Goal: Information Seeking & Learning: Learn about a topic

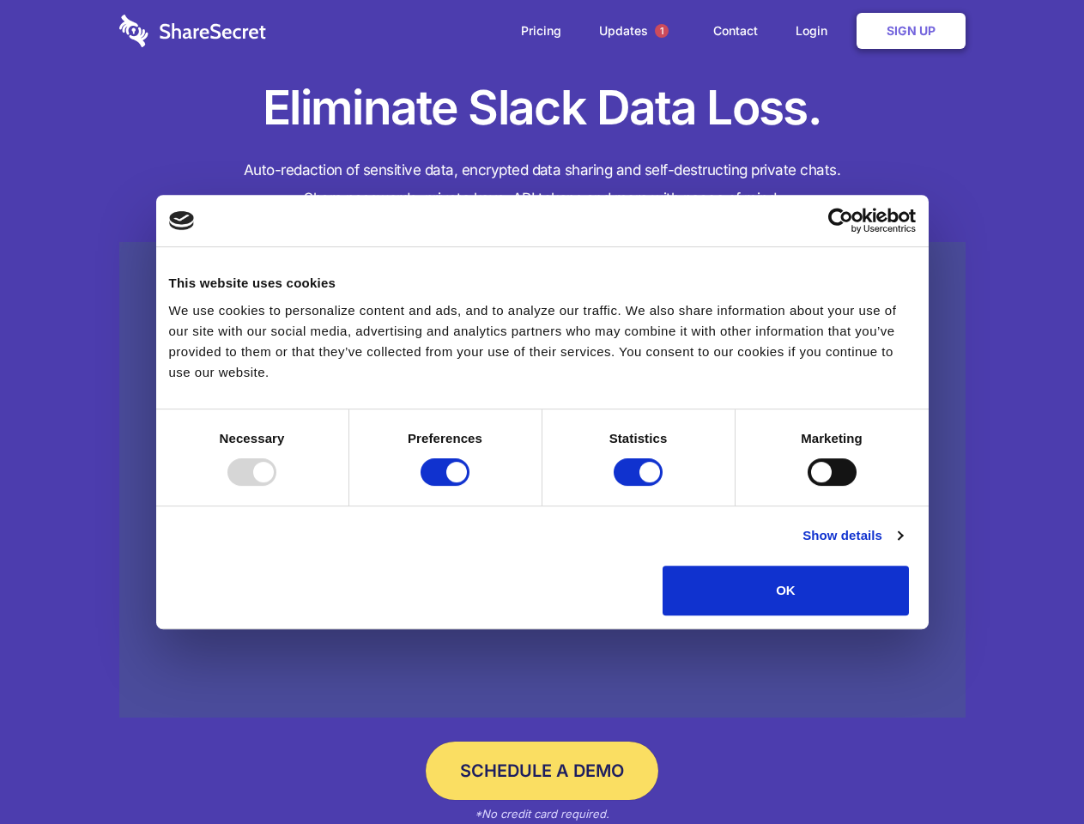
click at [276, 486] on div at bounding box center [251, 471] width 49 height 27
click at [470, 486] on input "Preferences" at bounding box center [445, 471] width 49 height 27
checkbox input "false"
click at [640, 486] on input "Statistics" at bounding box center [638, 471] width 49 height 27
checkbox input "false"
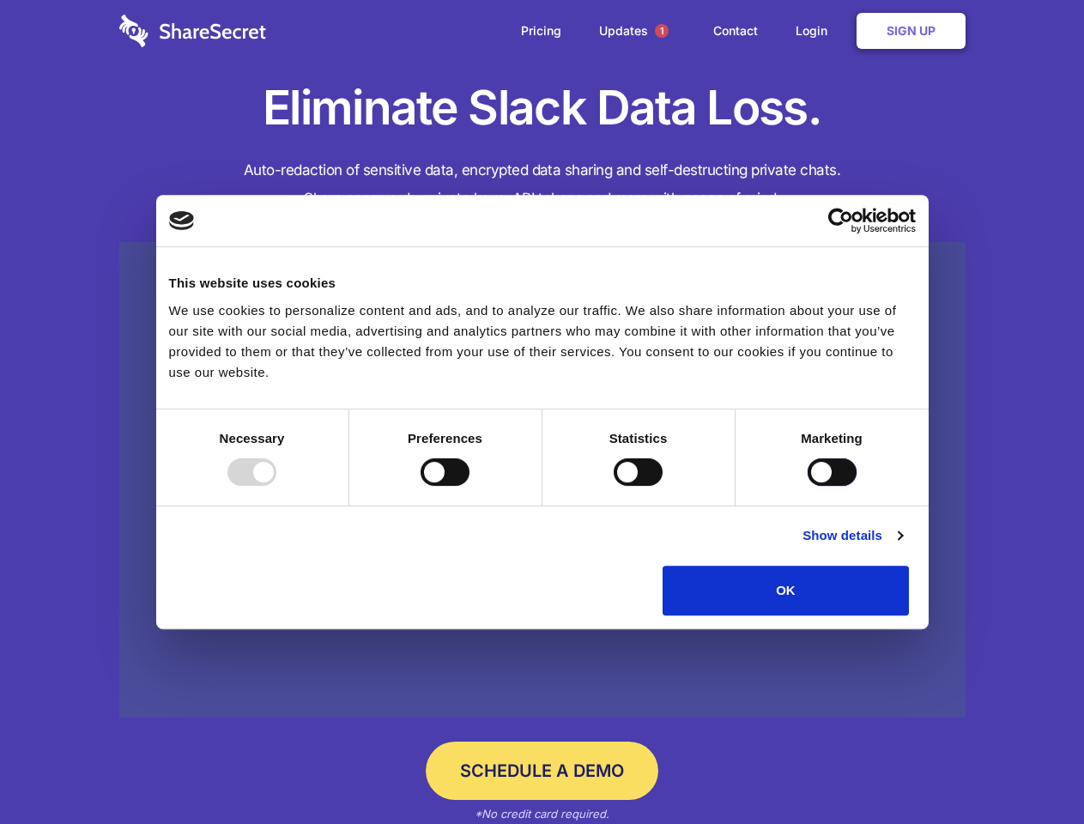
click at [808, 486] on input "Marketing" at bounding box center [832, 471] width 49 height 27
checkbox input "true"
click at [902, 546] on link "Show details" at bounding box center [853, 535] width 100 height 21
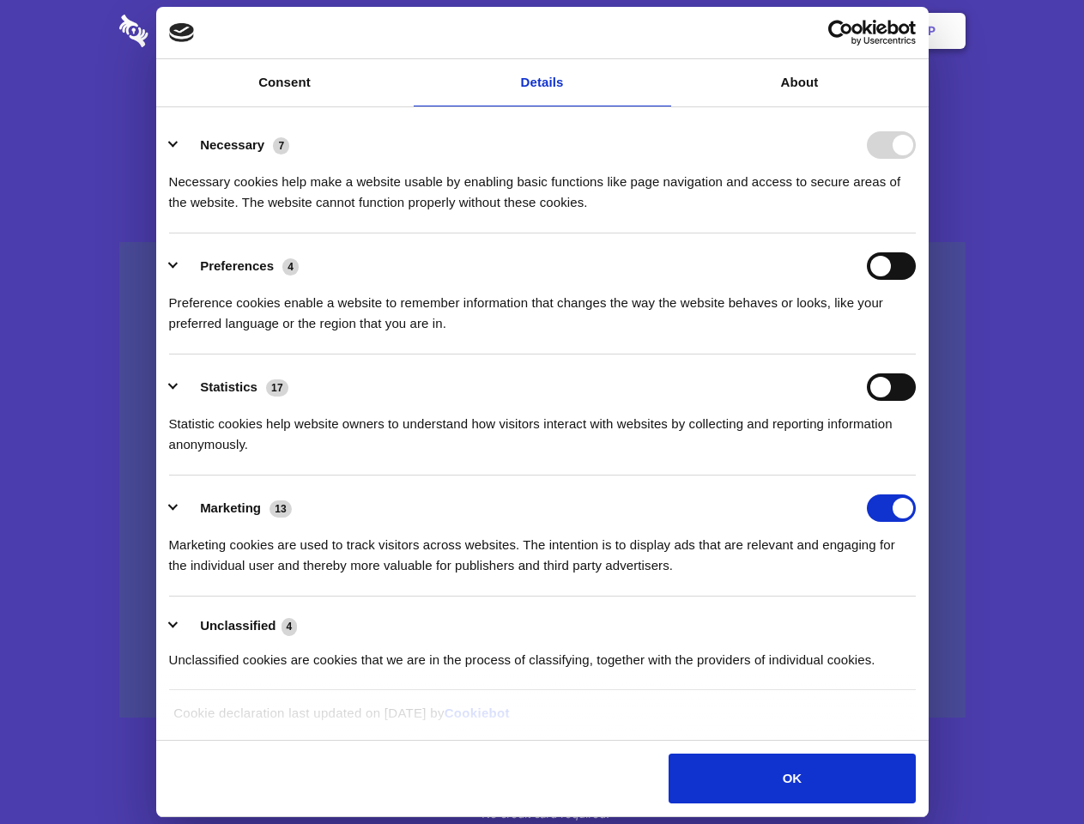
click at [916, 455] on div "Statistic cookies help website owners to understand how visitors interact with …" at bounding box center [542, 428] width 747 height 54
click at [661, 31] on span "1" at bounding box center [662, 31] width 14 height 14
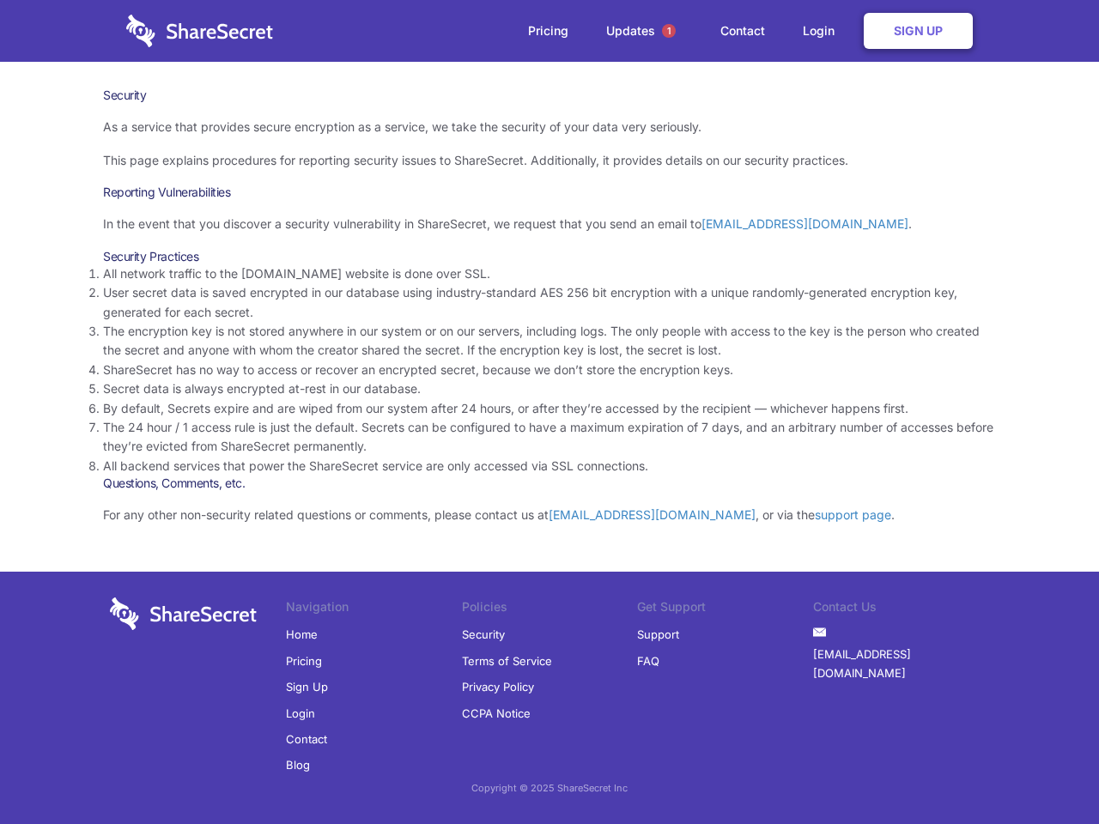
click at [549, 412] on li "By default, Secrets expire and are wiped from our system after 24 hours, or aft…" at bounding box center [549, 408] width 893 height 19
click at [669, 31] on span "1" at bounding box center [669, 31] width 14 height 14
